Goal: Task Accomplishment & Management: Manage account settings

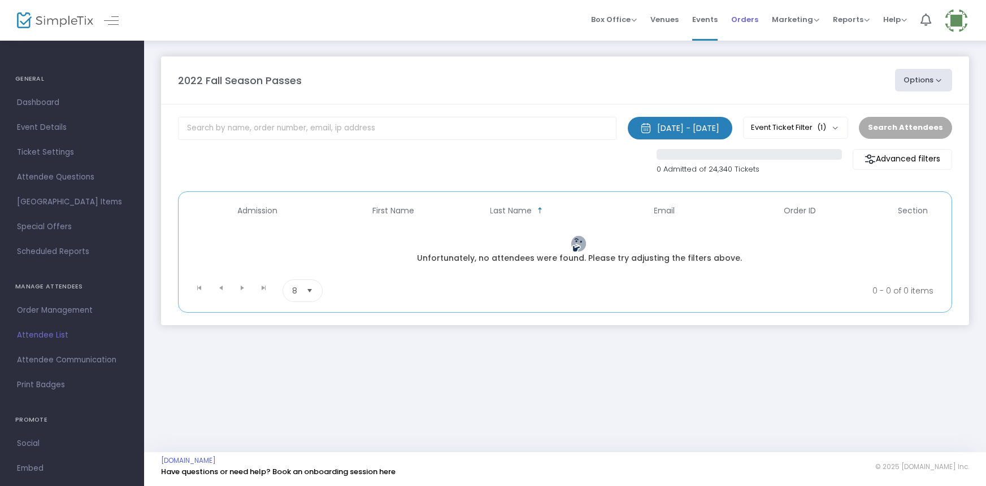
click at [745, 16] on span "Orders" at bounding box center [744, 19] width 27 height 29
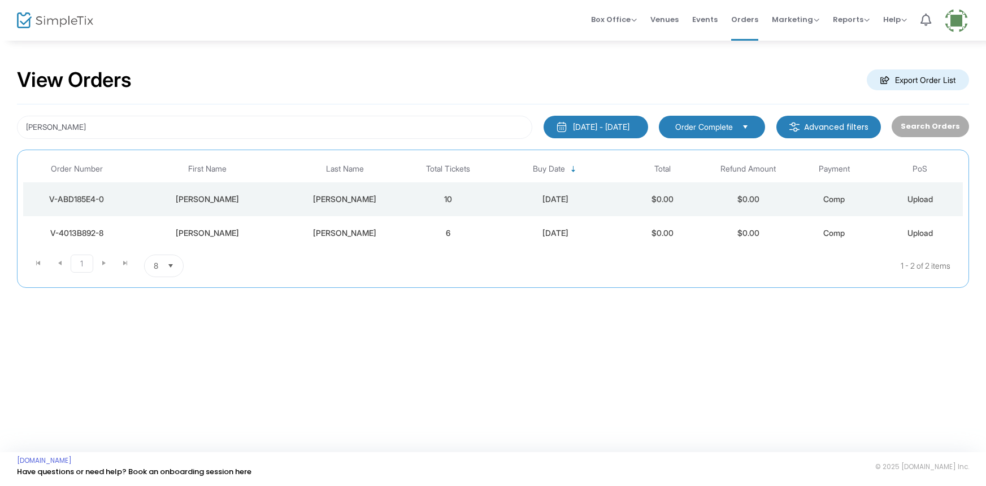
click at [458, 234] on td "6" at bounding box center [448, 233] width 86 height 34
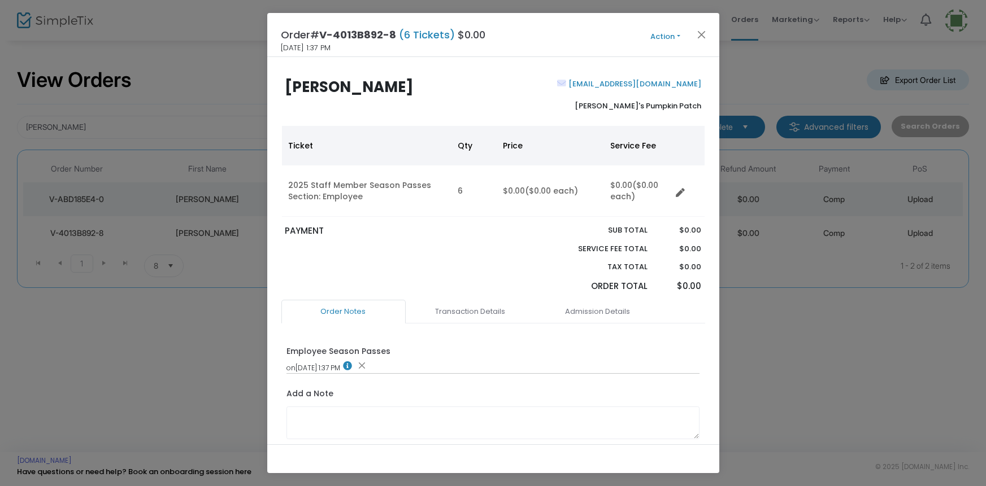
click at [658, 34] on button "Action" at bounding box center [665, 37] width 68 height 12
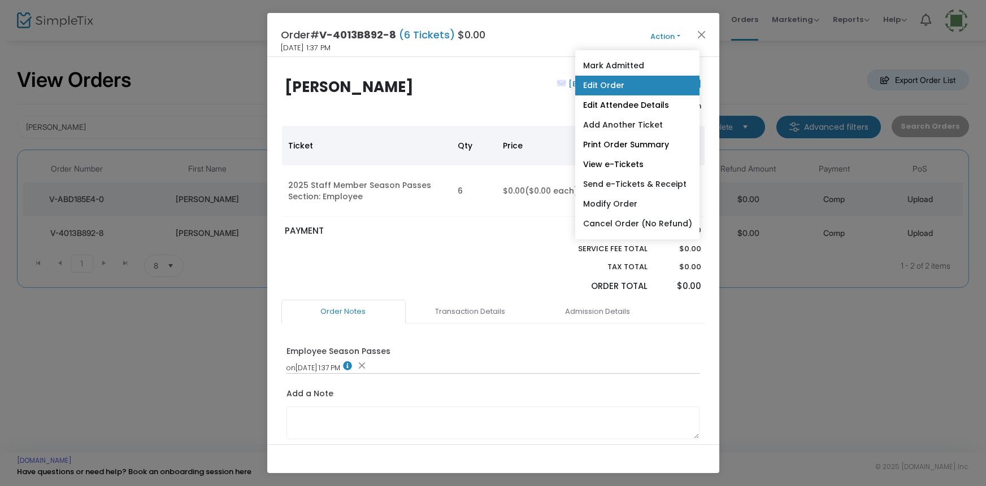
click at [607, 83] on link "Edit Order" at bounding box center [636, 86] width 124 height 20
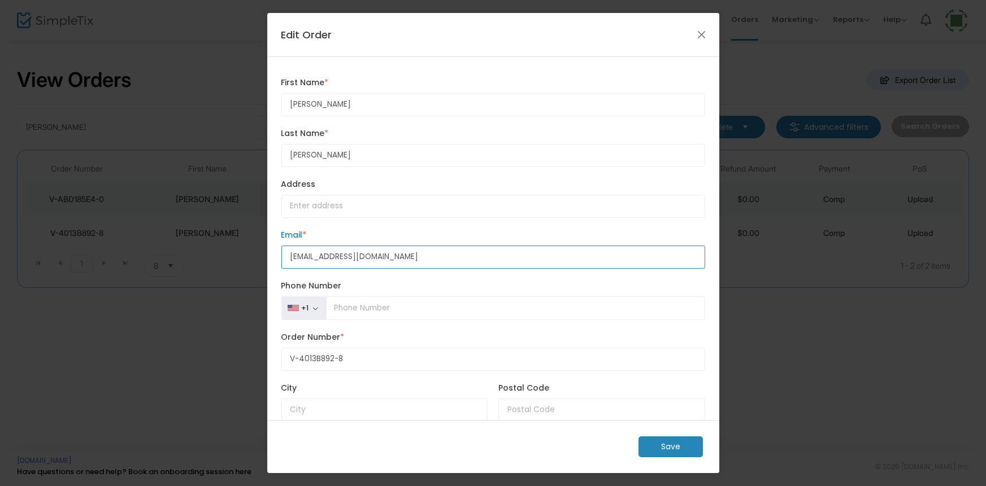
drag, startPoint x: 390, startPoint y: 256, endPoint x: 274, endPoint y: 261, distance: 115.9
click at [274, 261] on div "[PERSON_NAME] First Name * First Name is required. [PERSON_NAME] Last Name * La…" at bounding box center [493, 238] width 452 height 363
drag, startPoint x: 329, startPoint y: 258, endPoint x: 304, endPoint y: 255, distance: 24.5
click at [304, 255] on input "georgee" at bounding box center [493, 257] width 424 height 23
type input "[EMAIL_ADDRESS][DOMAIN_NAME]"
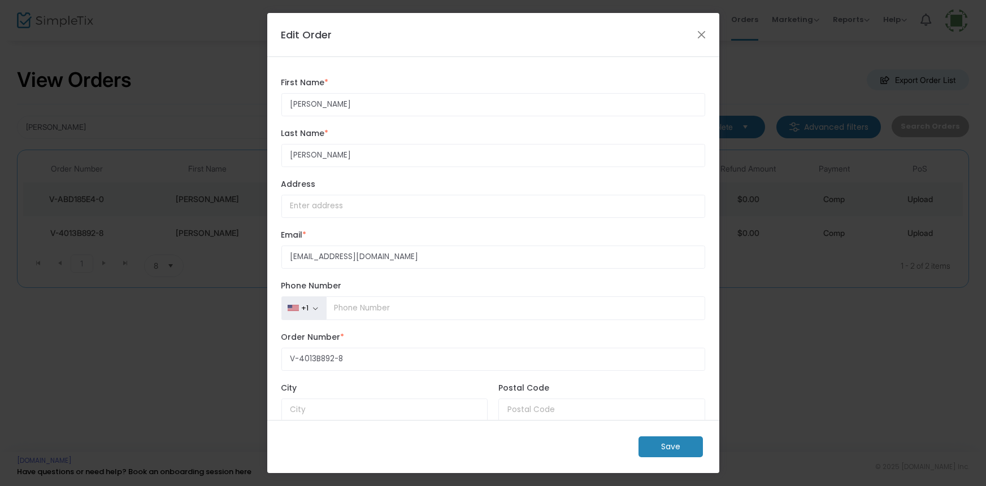
click at [656, 446] on m-button "Save" at bounding box center [670, 447] width 64 height 21
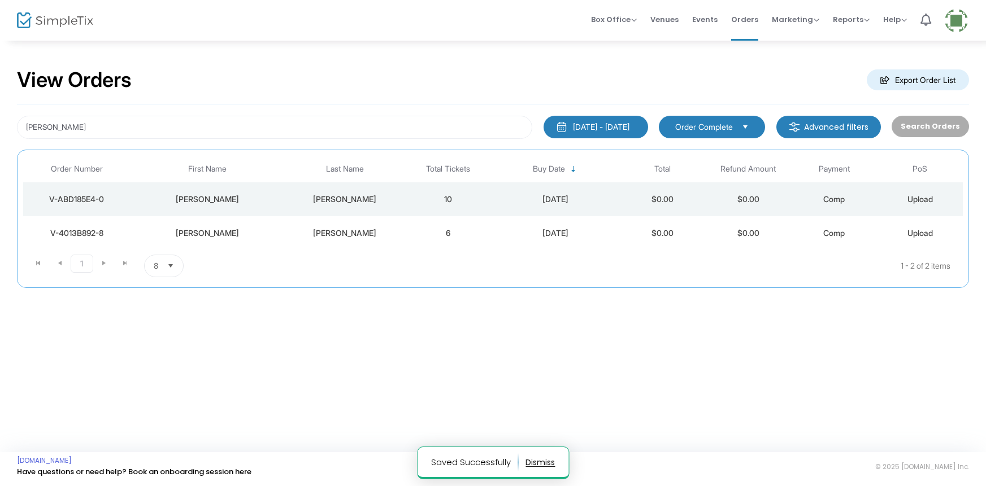
click at [374, 237] on div "[PERSON_NAME]" at bounding box center [344, 233] width 115 height 11
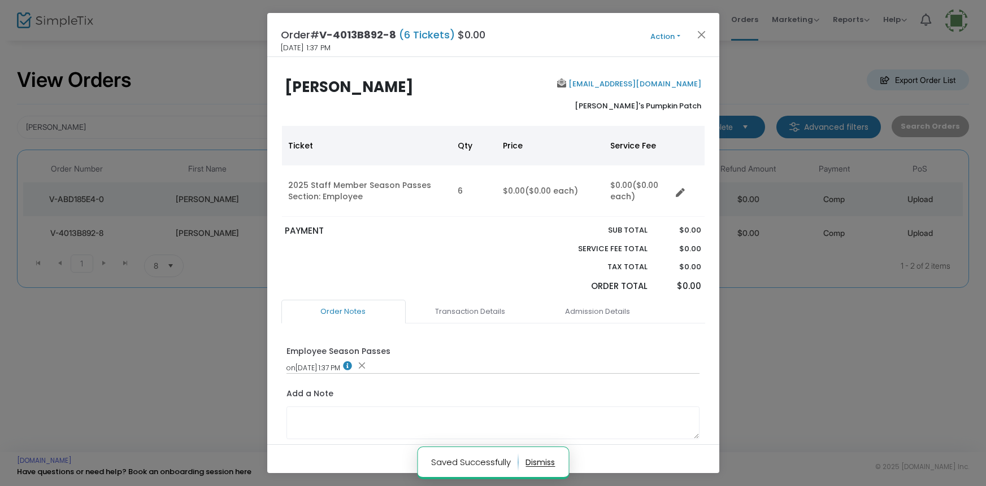
drag, startPoint x: 675, startPoint y: 33, endPoint x: 670, endPoint y: 38, distance: 7.2
click at [674, 33] on button "Action" at bounding box center [665, 37] width 68 height 12
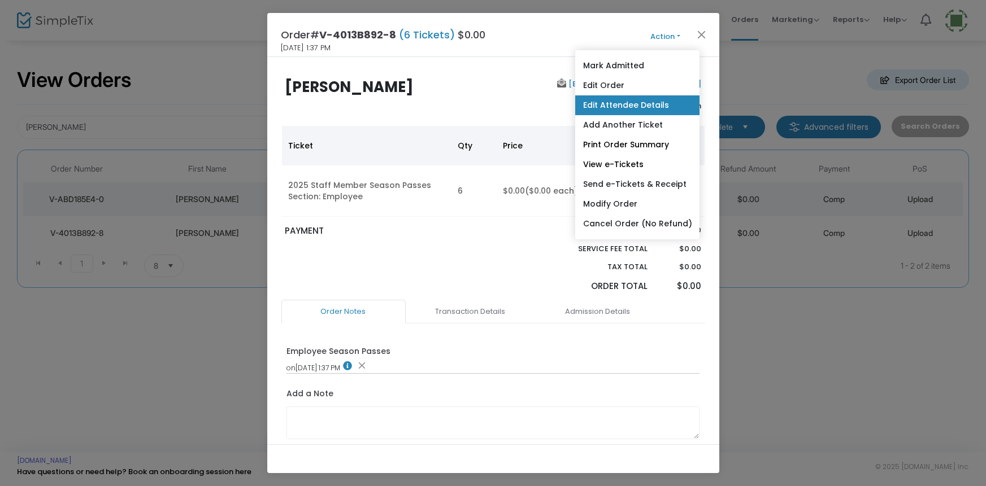
click at [594, 106] on link "Edit Attendee Details" at bounding box center [636, 105] width 124 height 20
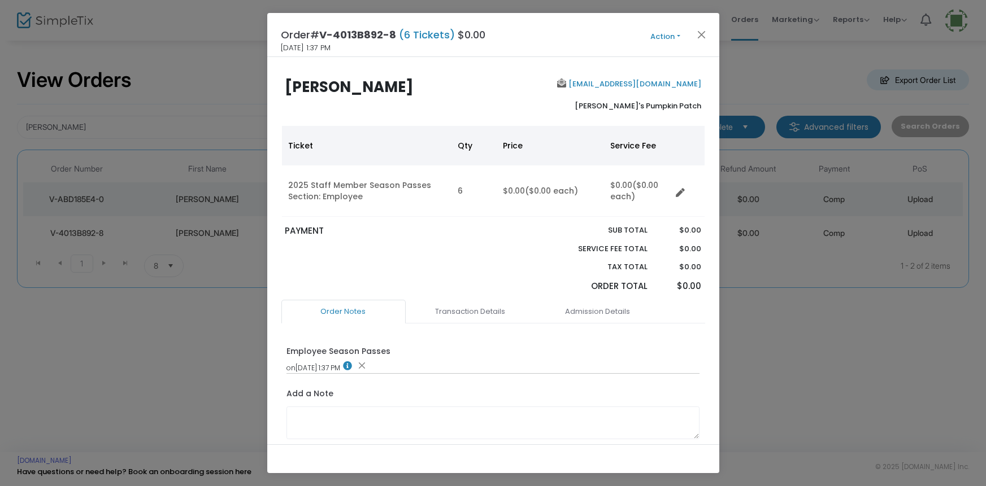
click at [656, 33] on button "Action" at bounding box center [665, 37] width 68 height 12
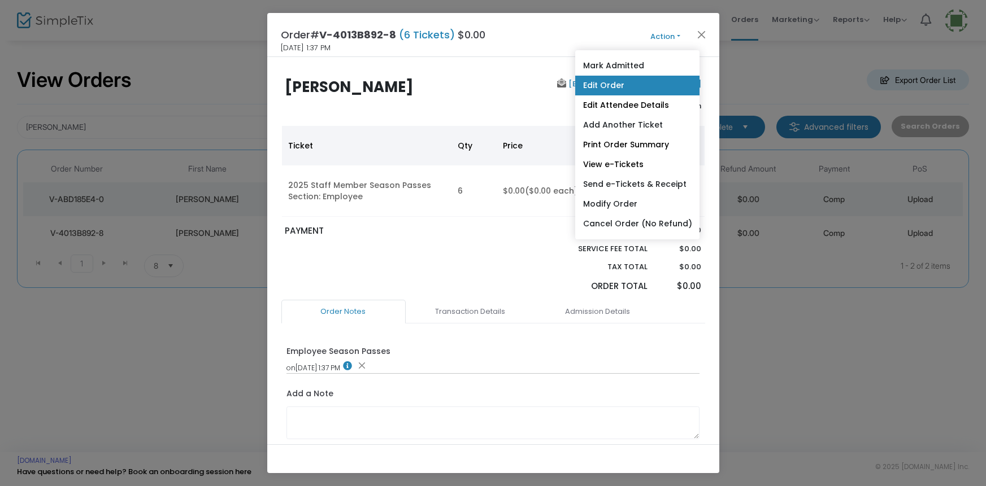
click at [587, 85] on link "Edit Order" at bounding box center [636, 86] width 124 height 20
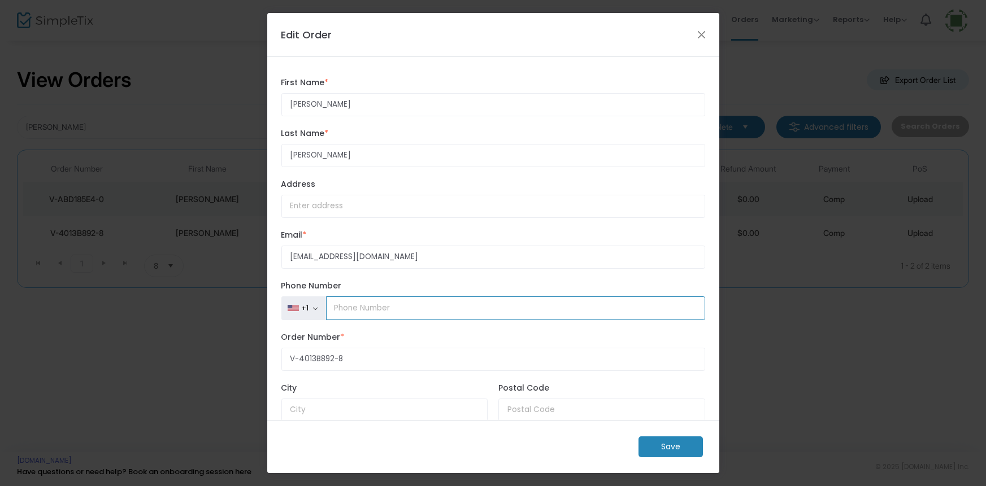
click at [348, 303] on input "Phone Number" at bounding box center [515, 309] width 379 height 24
type input "[PHONE_NUMBER]"
click at [676, 447] on m-button "Save" at bounding box center [670, 447] width 64 height 21
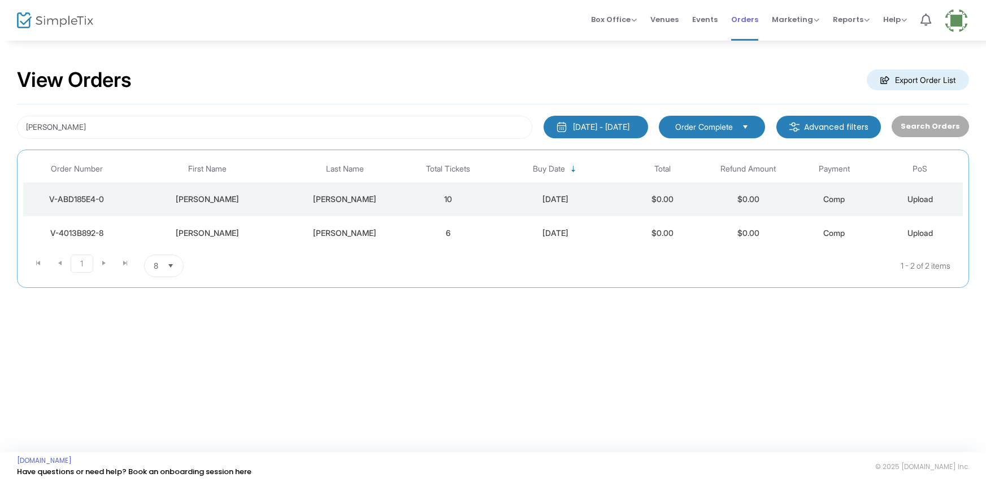
click at [745, 16] on span "Orders" at bounding box center [744, 19] width 27 height 29
click at [737, 15] on span "Orders" at bounding box center [744, 19] width 27 height 29
drag, startPoint x: 455, startPoint y: 234, endPoint x: 485, endPoint y: 212, distance: 36.4
click at [455, 232] on td "6" at bounding box center [448, 233] width 86 height 34
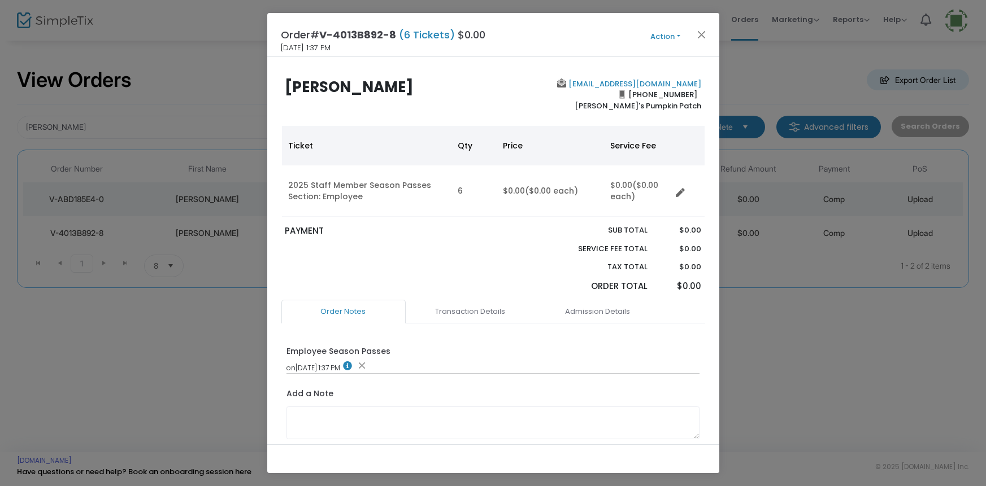
click at [656, 32] on button "Action" at bounding box center [665, 37] width 68 height 12
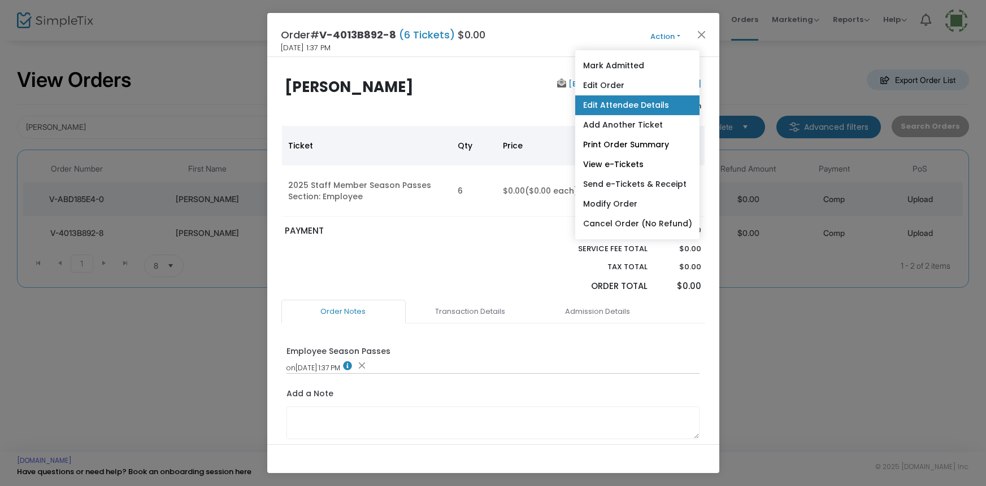
click at [628, 107] on link "Edit Attendee Details" at bounding box center [636, 105] width 124 height 20
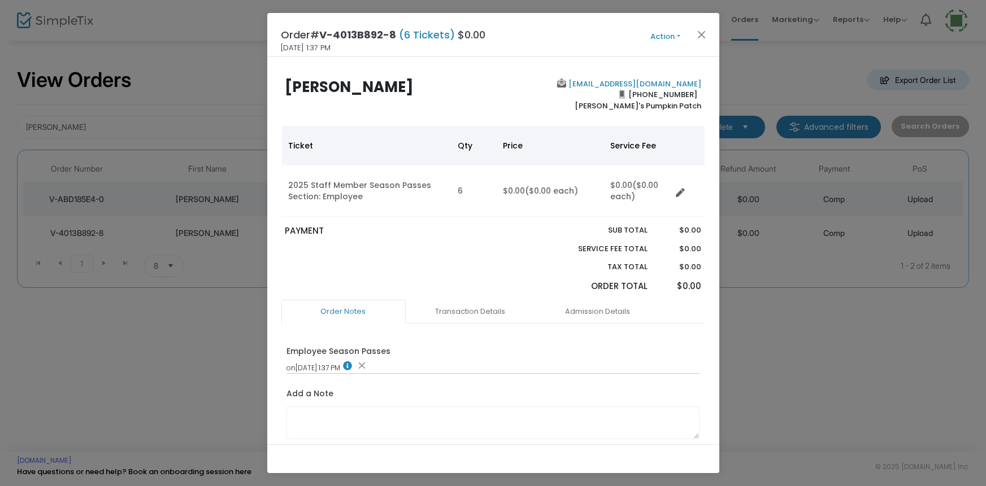
click at [654, 37] on button "Action" at bounding box center [665, 37] width 68 height 12
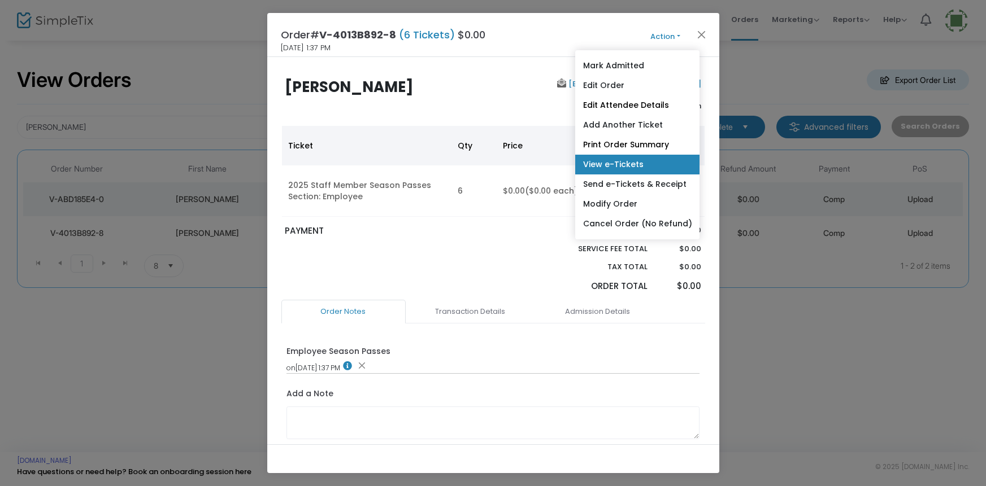
click at [626, 162] on link "View e-Tickets" at bounding box center [636, 165] width 124 height 20
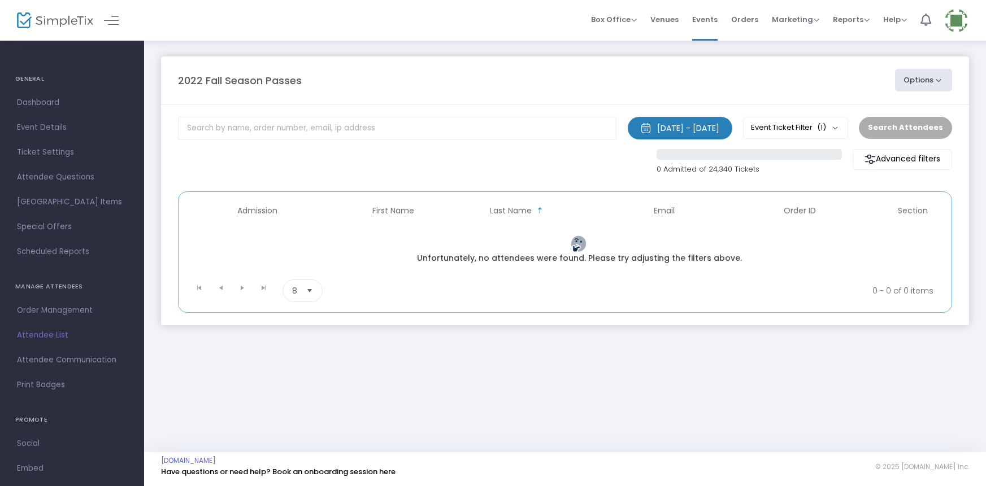
drag, startPoint x: 743, startPoint y: 18, endPoint x: 348, endPoint y: 138, distance: 412.7
click at [743, 19] on span "Orders" at bounding box center [744, 19] width 27 height 29
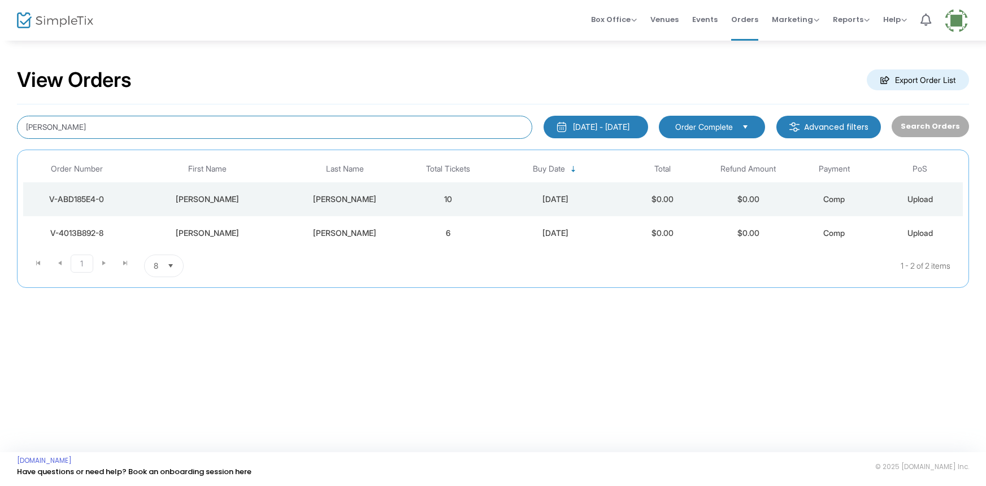
drag, startPoint x: 102, startPoint y: 134, endPoint x: 0, endPoint y: 130, distance: 102.3
click at [0, 130] on div "View Orders Export Order List George Oldridge 7/15/2025 - 10/15/2025 Last 30 Da…" at bounding box center [493, 184] width 986 height 288
type input "Pumpkin Showdown"
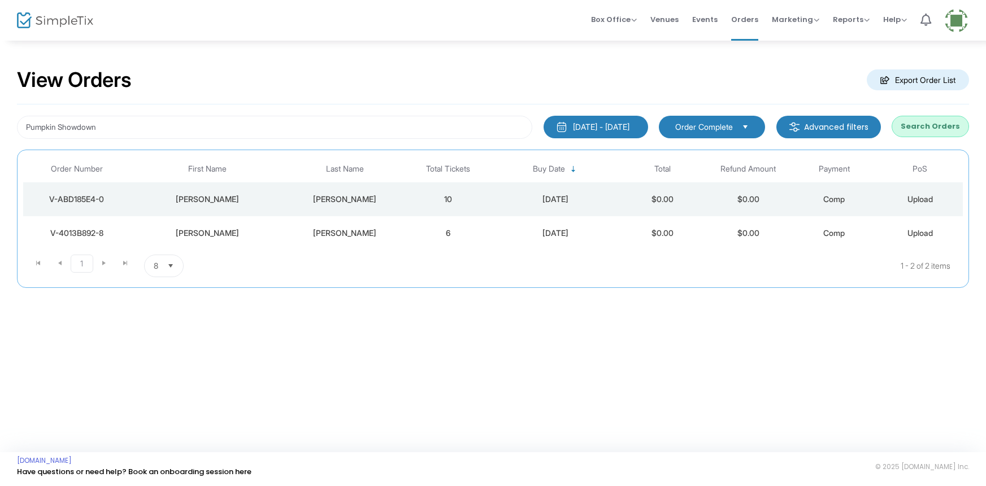
click at [923, 136] on button "Search Orders" at bounding box center [929, 126] width 77 height 21
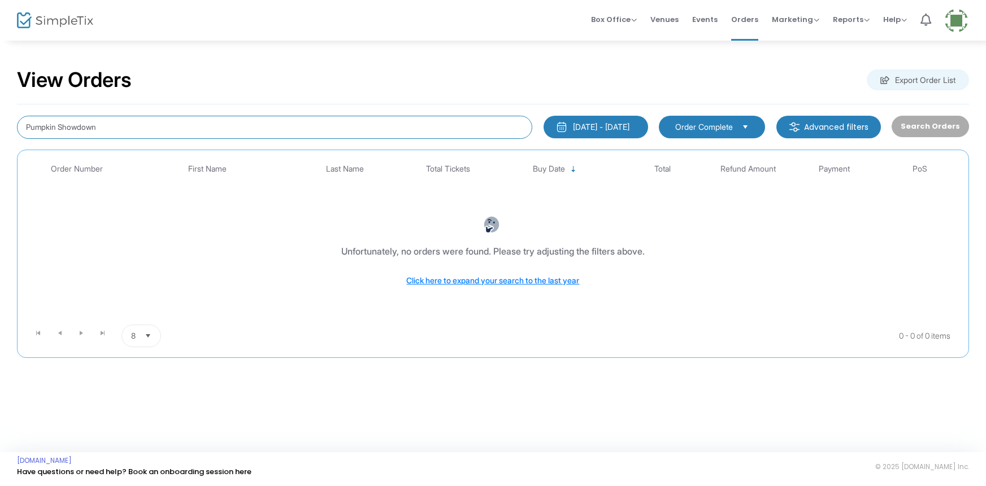
drag, startPoint x: 111, startPoint y: 124, endPoint x: 0, endPoint y: 108, distance: 111.9
click at [0, 108] on div "View Orders Export Order List Pumpkin Showdown 7/15/2025 - 10/15/2025 Last 30 D…" at bounding box center [493, 219] width 986 height 358
type input "Pasta Time"
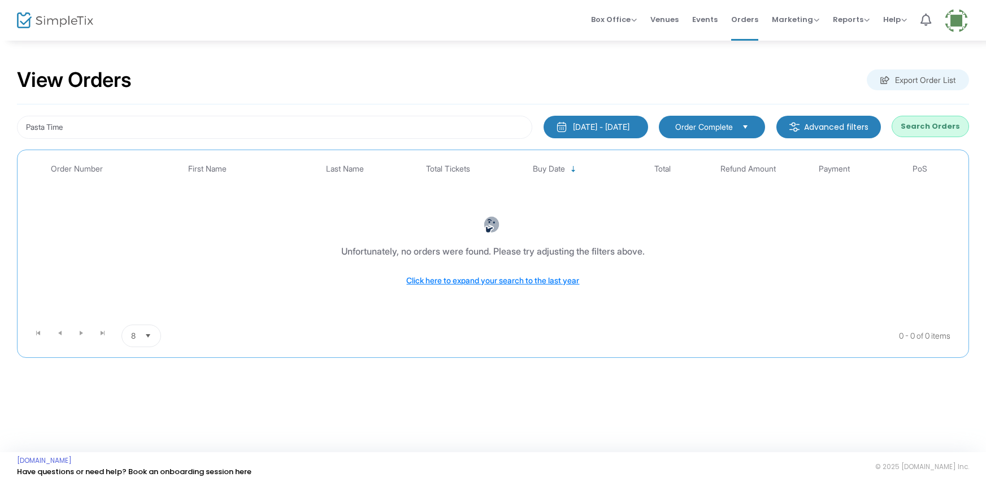
drag, startPoint x: 908, startPoint y: 124, endPoint x: 893, endPoint y: 130, distance: 16.2
click at [907, 124] on button "Search Orders" at bounding box center [929, 126] width 77 height 21
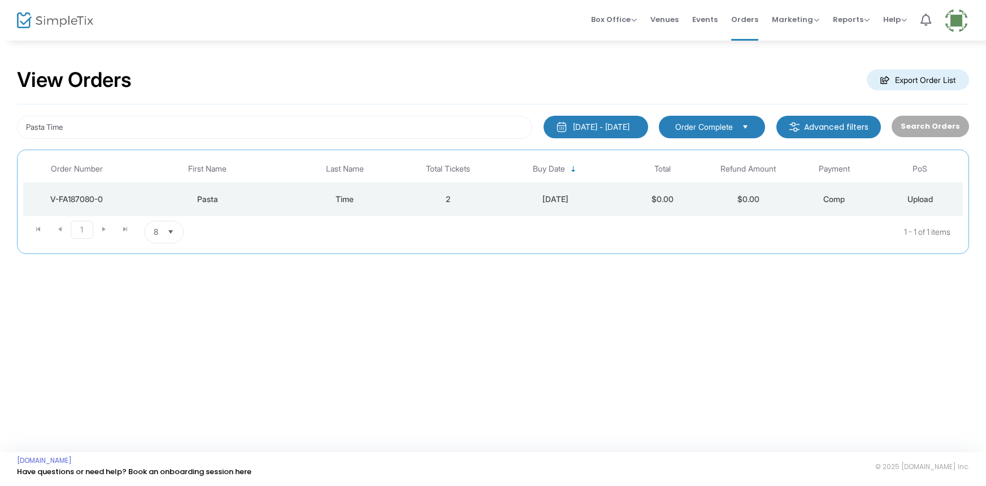
click at [272, 202] on div "Pasta" at bounding box center [207, 199] width 149 height 11
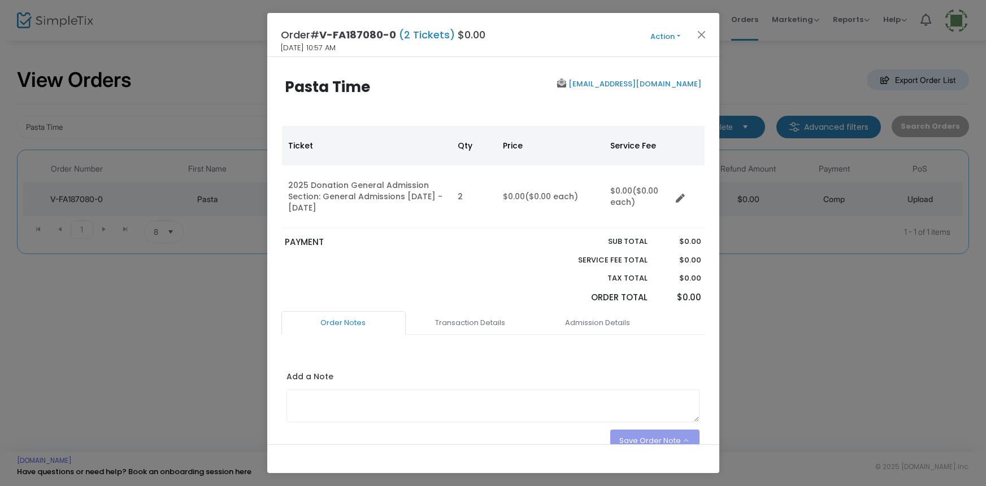
click at [666, 35] on button "Action" at bounding box center [665, 37] width 68 height 12
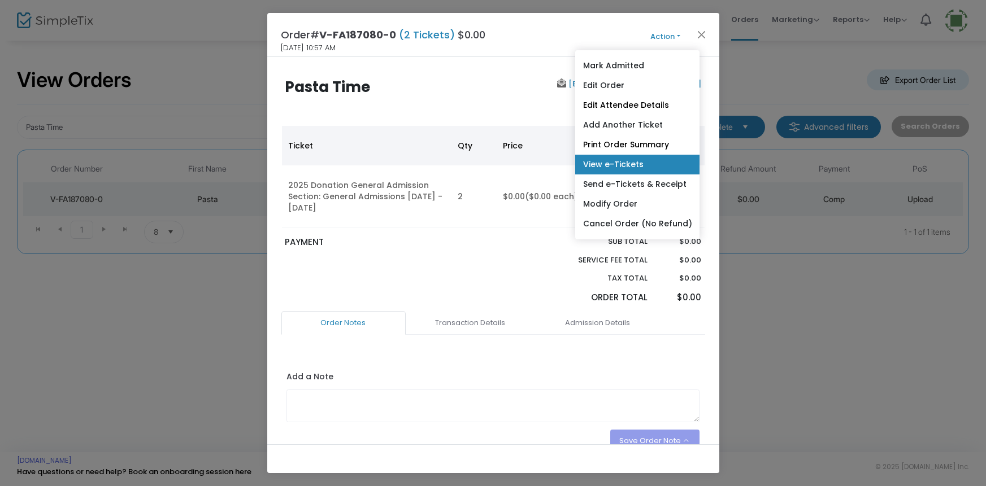
click at [611, 165] on link "View e-Tickets" at bounding box center [636, 165] width 124 height 20
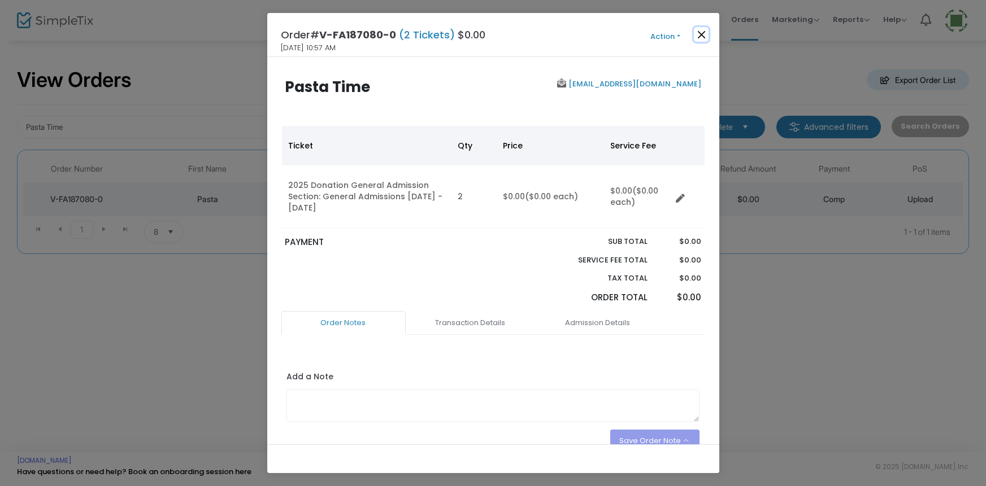
click at [699, 32] on button "Close" at bounding box center [701, 34] width 15 height 15
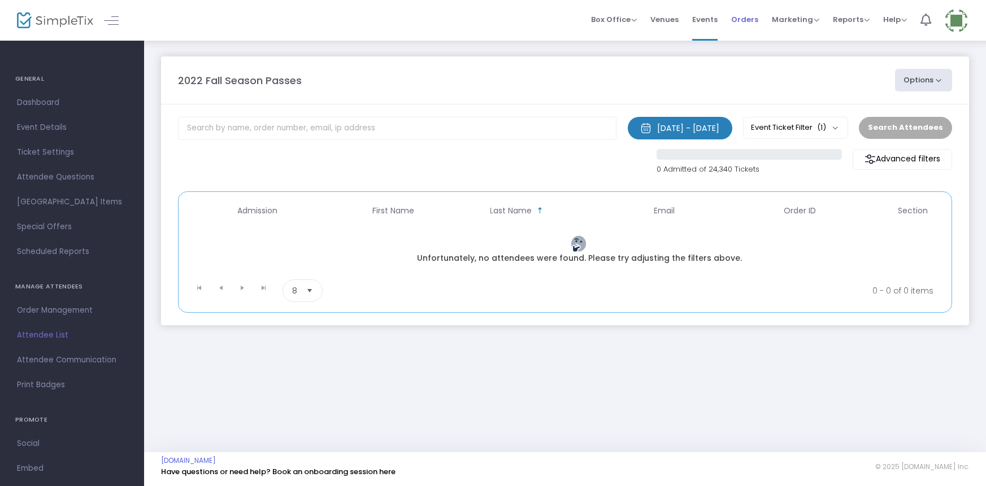
click at [739, 18] on span "Orders" at bounding box center [744, 19] width 27 height 29
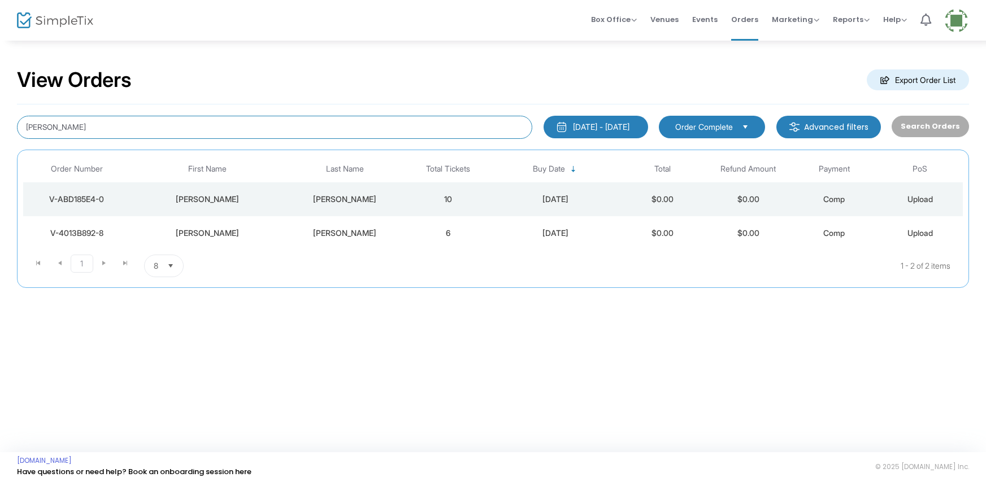
drag, startPoint x: 85, startPoint y: 125, endPoint x: 0, endPoint y: 115, distance: 86.0
click at [2, 114] on div "View Orders Export Order List george oldridge 7/15/2025 - 10/15/2025 Last 30 Da…" at bounding box center [493, 184] width 986 height 288
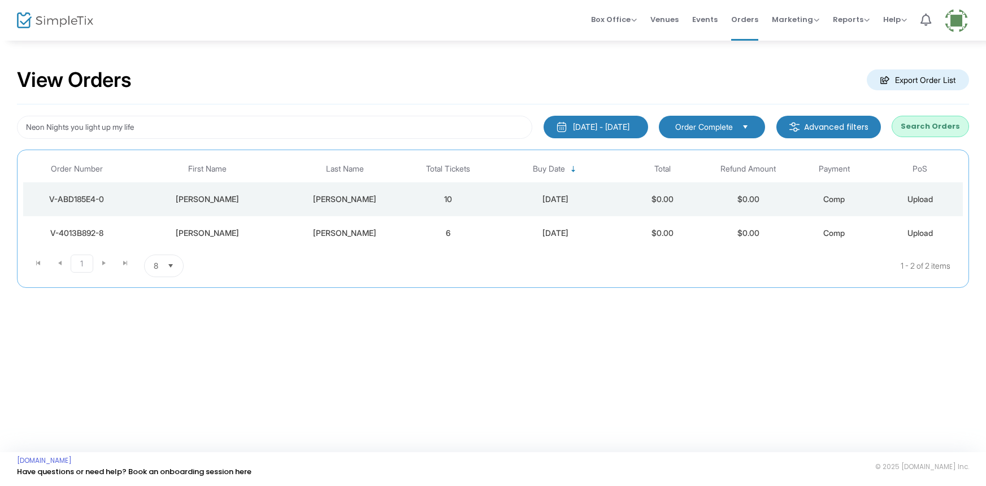
click at [925, 130] on button "Search Orders" at bounding box center [929, 126] width 77 height 21
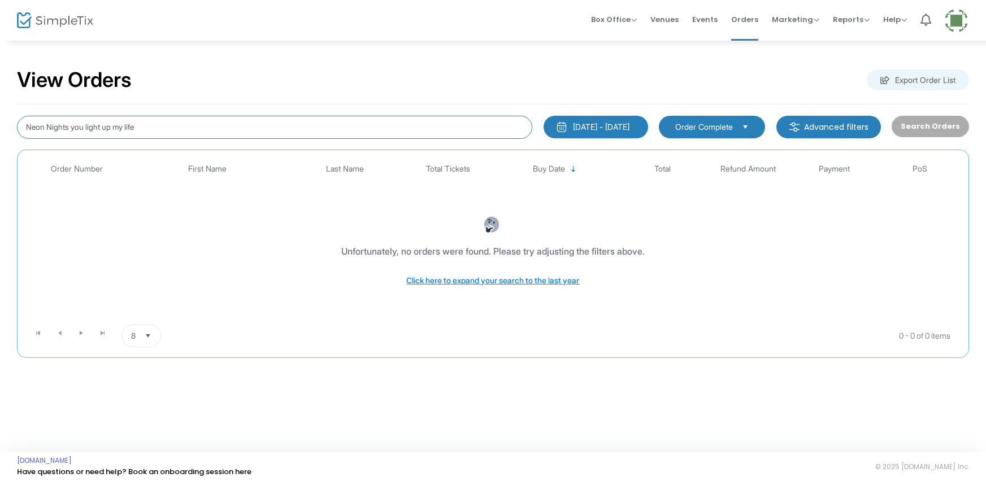
drag, startPoint x: 76, startPoint y: 125, endPoint x: 162, endPoint y: 101, distance: 89.2
click at [79, 124] on input "Neon Nights you light up my life" at bounding box center [274, 127] width 515 height 23
drag, startPoint x: 146, startPoint y: 123, endPoint x: 172, endPoint y: 98, distance: 36.0
click at [73, 124] on input "Neon Nights you light up my life" at bounding box center [274, 127] width 515 height 23
type input "Neon Nights"
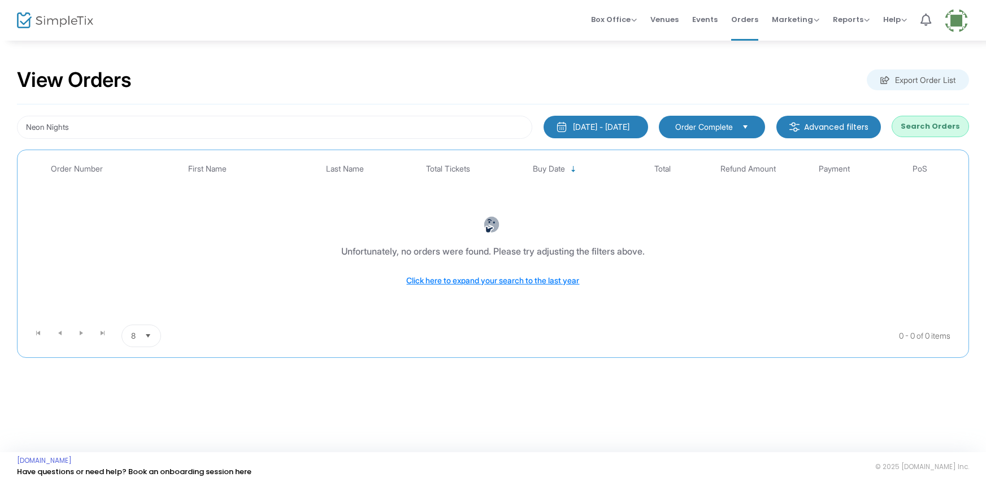
click at [920, 136] on button "Search Orders" at bounding box center [929, 126] width 77 height 21
click at [911, 127] on div "Search Orders" at bounding box center [930, 127] width 88 height 23
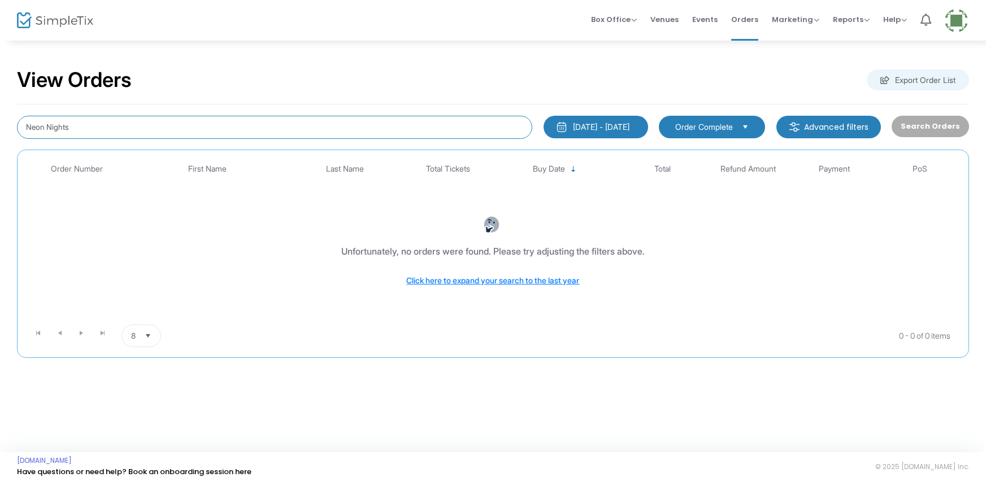
drag, startPoint x: 82, startPoint y: 124, endPoint x: 6, endPoint y: 116, distance: 77.3
click at [6, 116] on div "View Orders Export Order List Neon Nights 7/15/2025 - 10/15/2025 Last 30 Days T…" at bounding box center [493, 219] width 986 height 358
click at [741, 16] on span "Orders" at bounding box center [744, 19] width 27 height 29
type input "NEON Nights You Light Up My Life"
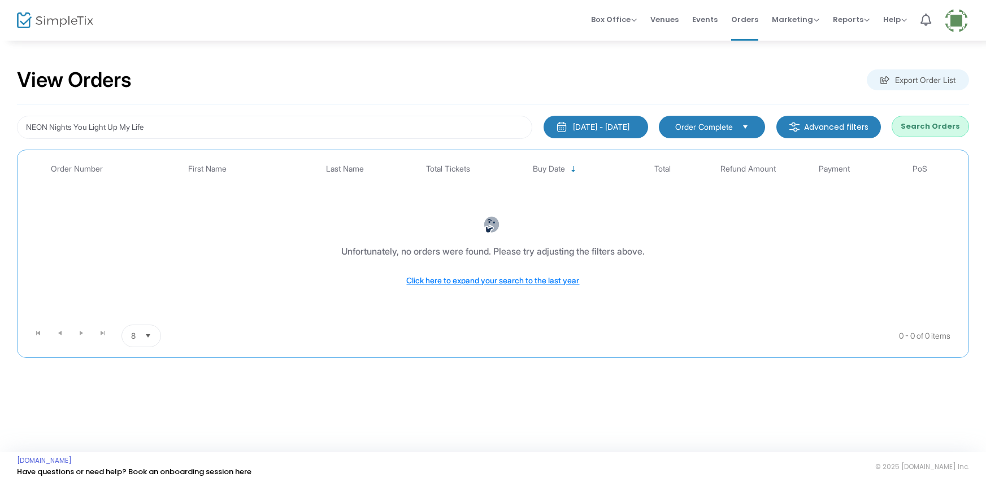
drag, startPoint x: 909, startPoint y: 129, endPoint x: 905, endPoint y: 136, distance: 7.4
click at [909, 130] on button "Search Orders" at bounding box center [929, 126] width 77 height 21
